Goal: Find specific page/section: Find specific page/section

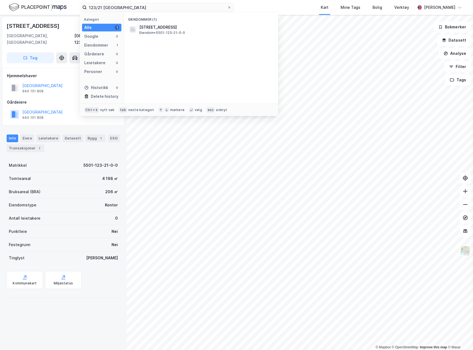
click at [132, 8] on input "123/21 tromsø" at bounding box center [157, 7] width 140 height 8
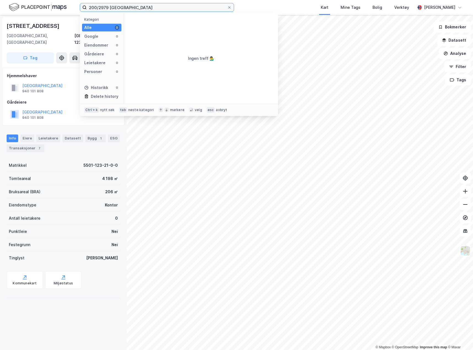
click at [99, 7] on input "200/2979 tromsø" at bounding box center [157, 7] width 140 height 8
type input "200/3979 tromsø"
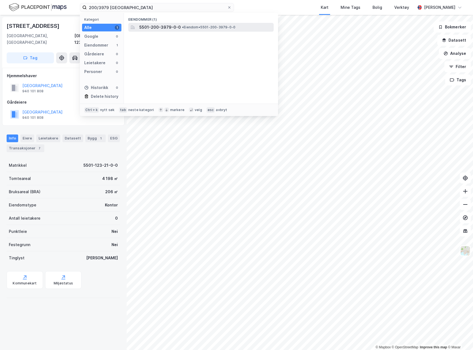
click at [143, 29] on span "5501-200-3979-0-0" at bounding box center [160, 27] width 42 height 7
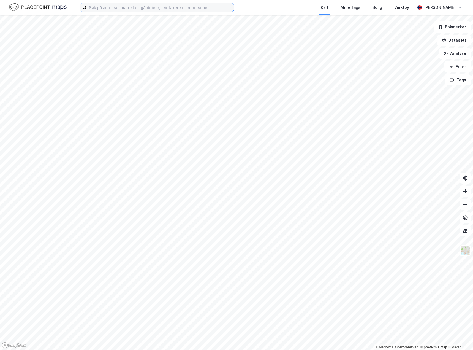
click at [160, 6] on input at bounding box center [160, 7] width 147 height 8
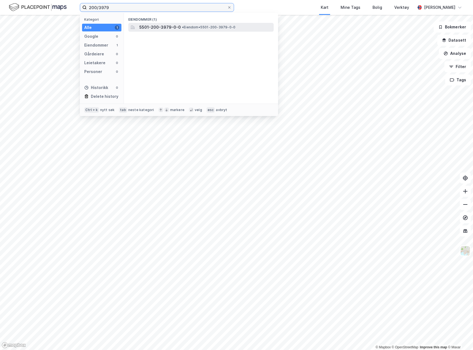
type input "200/3979"
click at [169, 29] on span "5501-200-3979-0-0" at bounding box center [160, 27] width 42 height 7
